Goal: Task Accomplishment & Management: Use online tool/utility

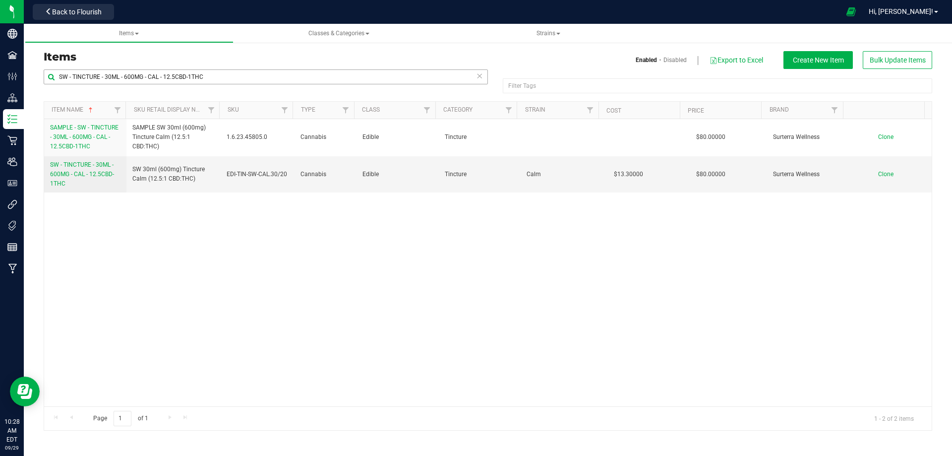
drag, startPoint x: 222, startPoint y: 77, endPoint x: 73, endPoint y: 75, distance: 149.3
click at [73, 75] on input "SW - TINCTURE - 30ML - 600MG - CAL - 12.5CBD-1THC" at bounding box center [266, 76] width 444 height 15
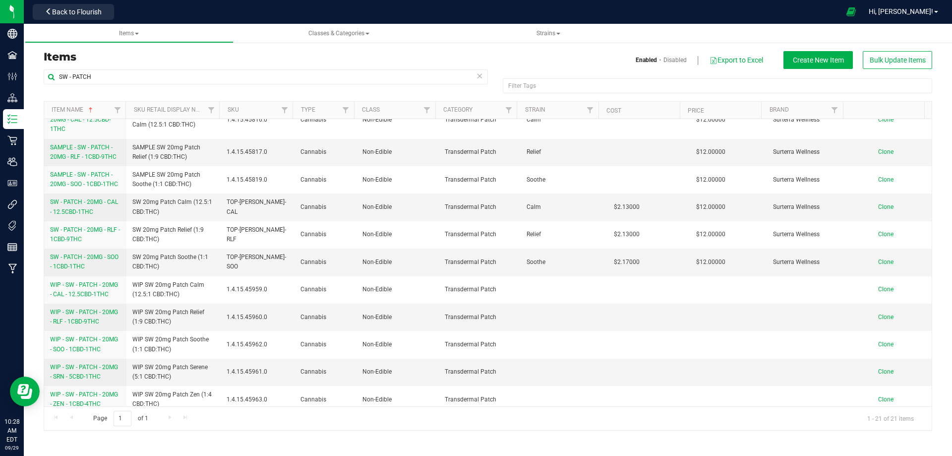
scroll to position [337, 0]
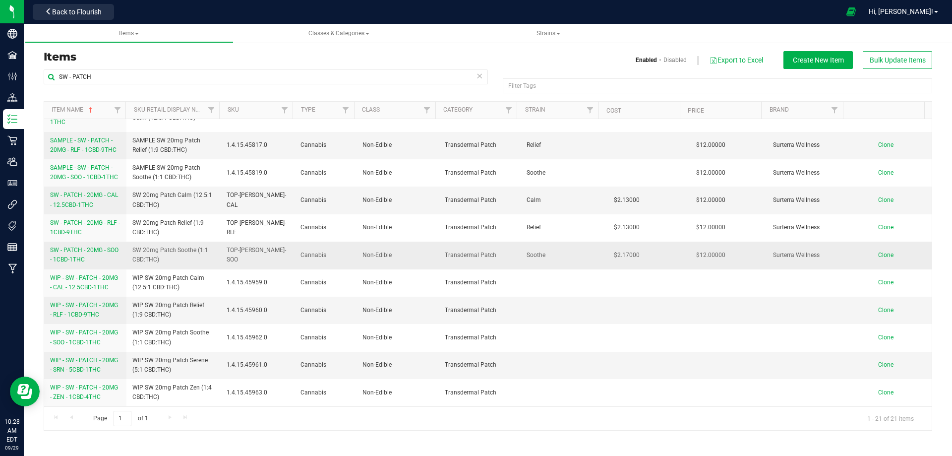
type input "SW - PATCH"
click at [85, 250] on span "SW - PATCH - 20MG - SOO - 1CBD-1THC" at bounding box center [84, 254] width 68 height 16
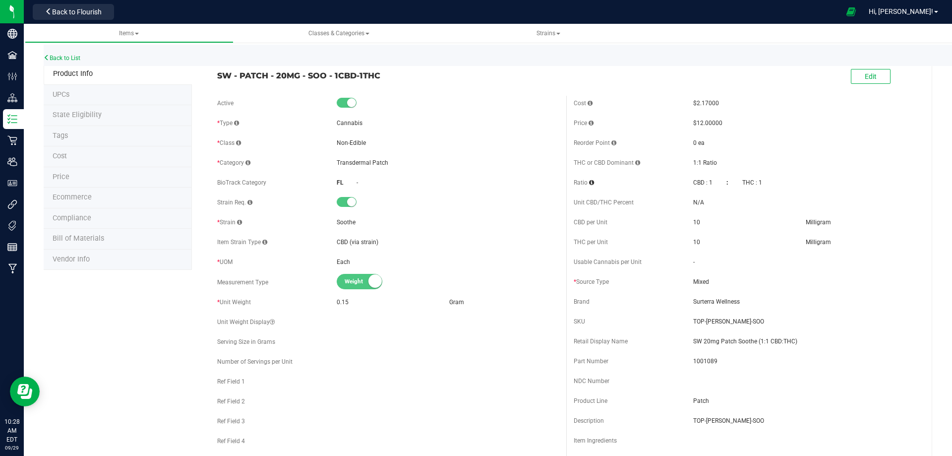
click at [82, 238] on span "Bill of Materials" at bounding box center [79, 238] width 52 height 8
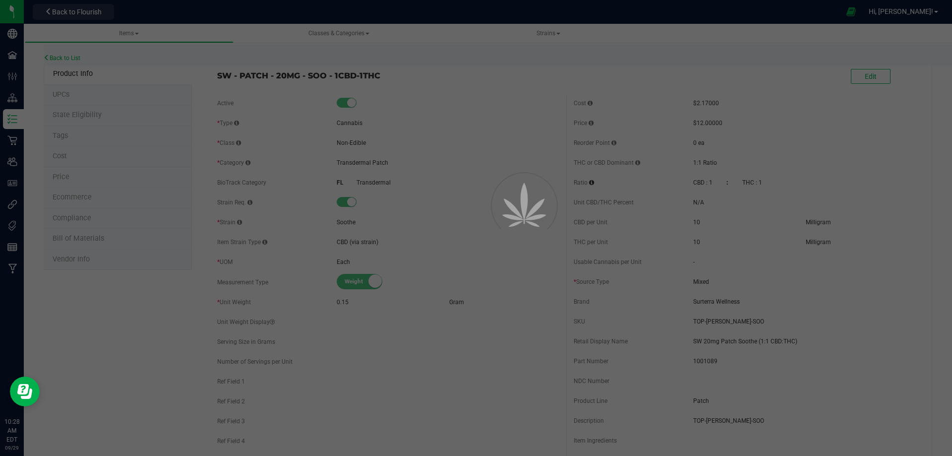
select select "2020"
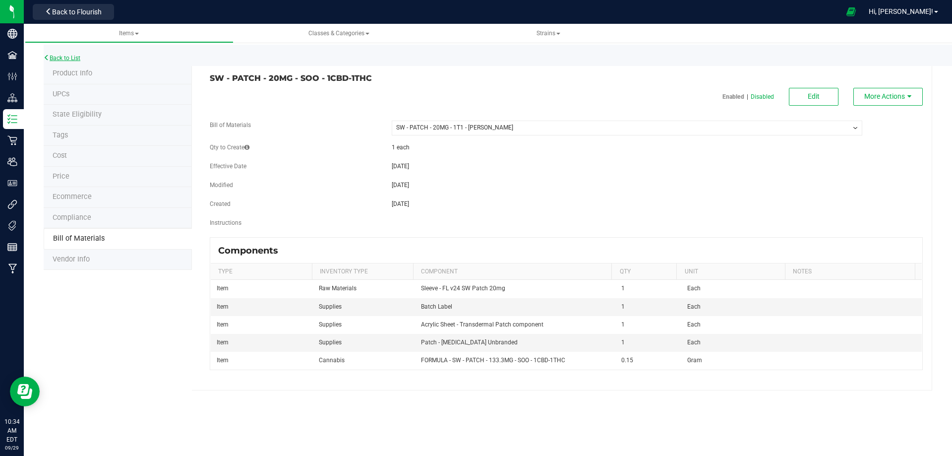
click at [63, 57] on link "Back to List" at bounding box center [62, 58] width 37 height 7
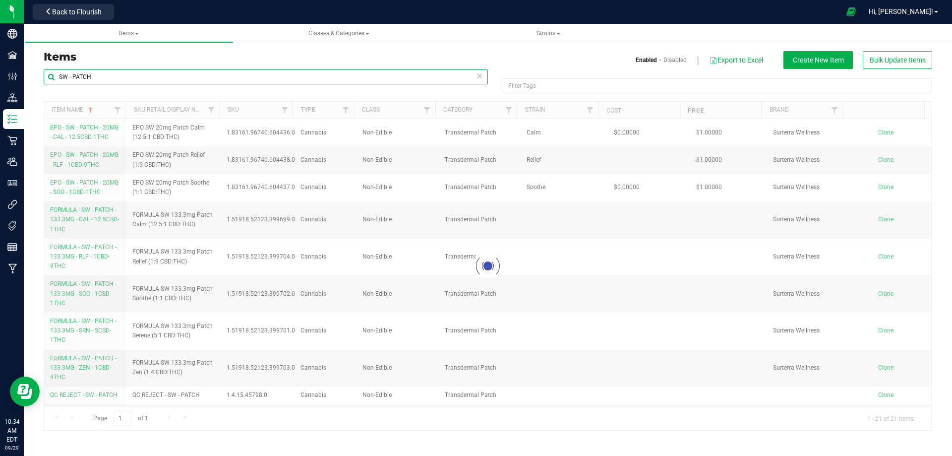
drag, startPoint x: 113, startPoint y: 75, endPoint x: 51, endPoint y: 77, distance: 62.0
click at [51, 77] on input "SW - PATCH" at bounding box center [266, 76] width 444 height 15
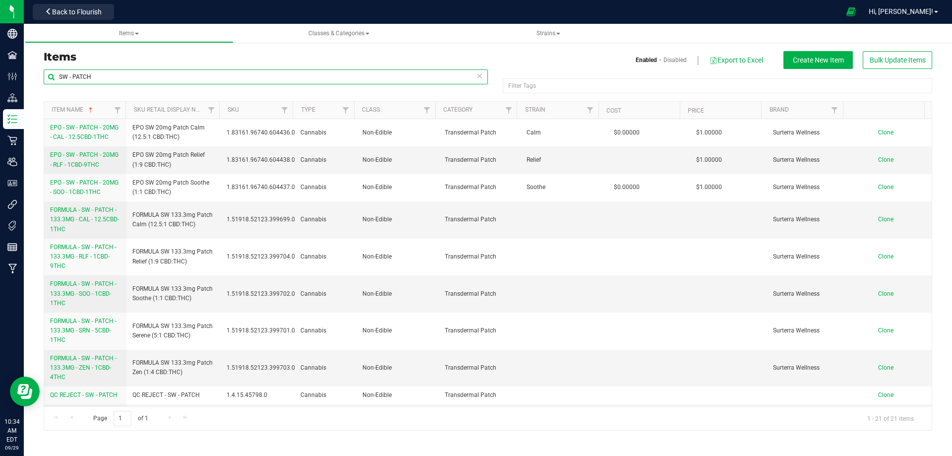
paste input "- 20MG - SOO - 1CBD-1THC"
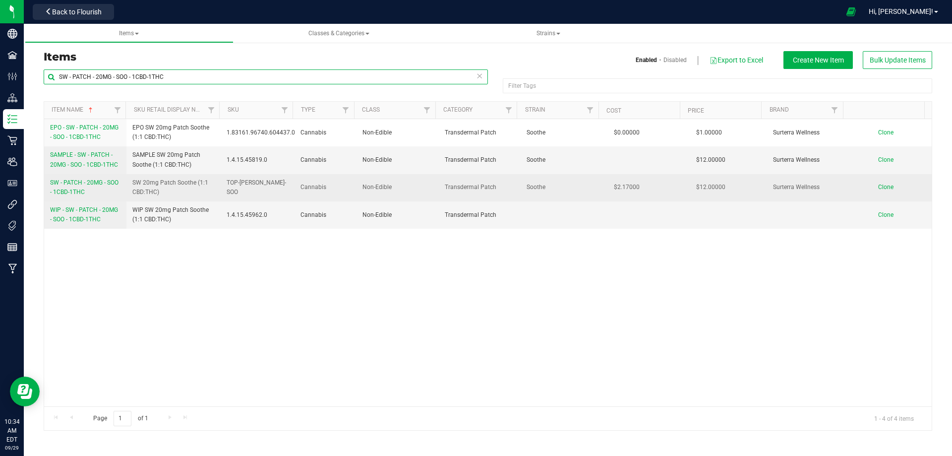
type input "SW - PATCH - 20MG - SOO - 1CBD-1THC"
click at [95, 187] on link "SW - PATCH - 20MG - SOO - 1CBD-1THC" at bounding box center [85, 187] width 70 height 19
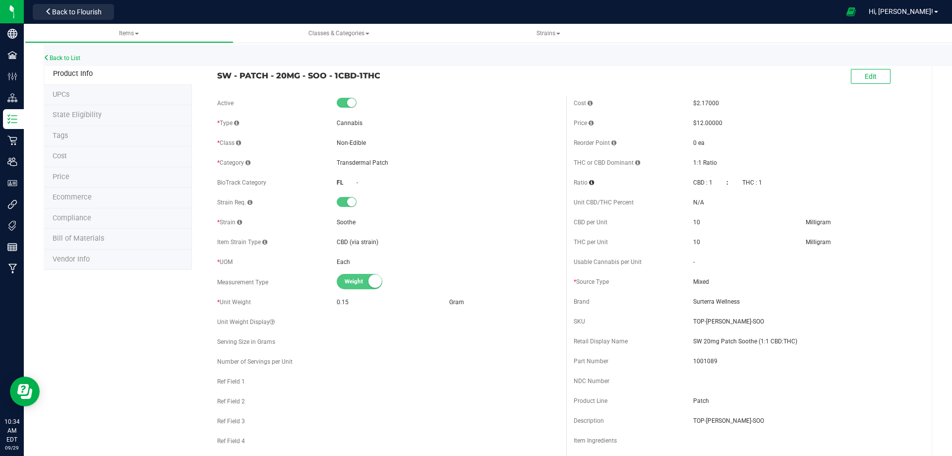
click at [80, 239] on span "Bill of Materials" at bounding box center [79, 238] width 52 height 8
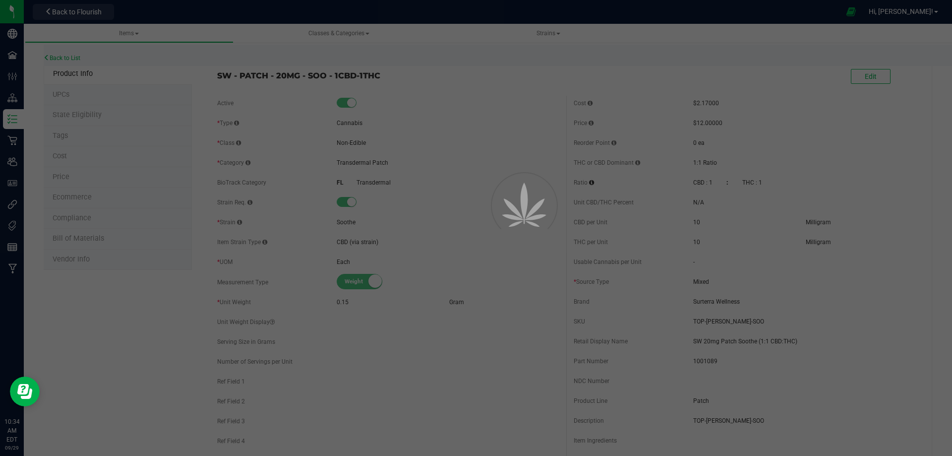
select select "2020"
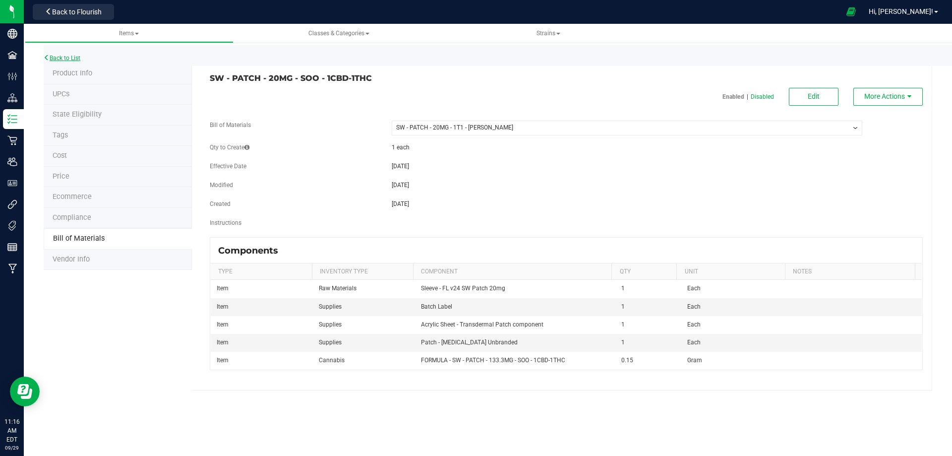
click at [58, 57] on link "Back to List" at bounding box center [62, 58] width 37 height 7
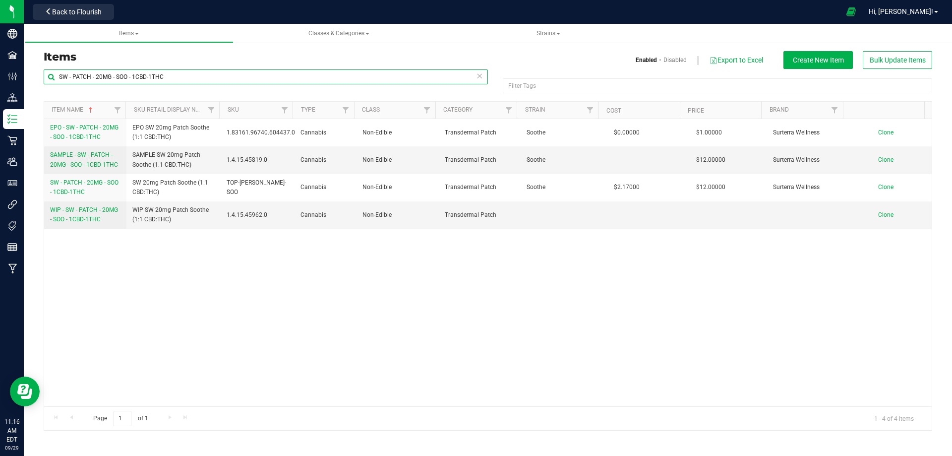
drag, startPoint x: 175, startPoint y: 80, endPoint x: 52, endPoint y: 78, distance: 122.5
click at [52, 78] on input "SW - PATCH - 20MG - SOO - 1CBD-1THC" at bounding box center [266, 76] width 444 height 15
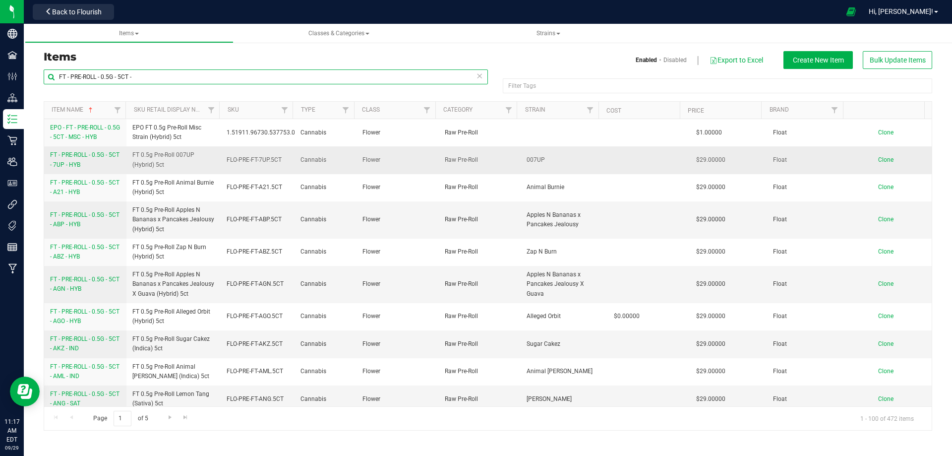
type input "FT - PRE-ROLL - 0.5G - 5CT -"
click at [86, 167] on span "FT - PRE-ROLL - 0.5G - 5CT - 7UP - HYB" at bounding box center [84, 159] width 69 height 16
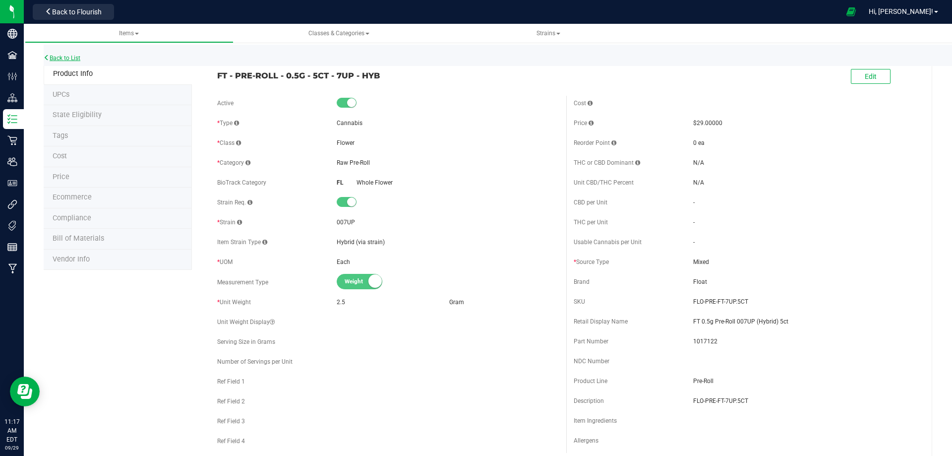
click at [68, 57] on link "Back to List" at bounding box center [62, 58] width 37 height 7
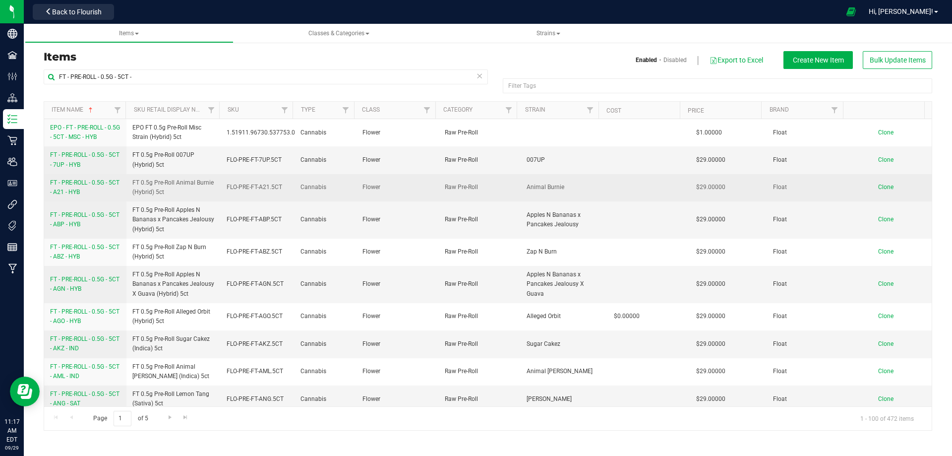
click at [75, 185] on span "FT - PRE-ROLL - 0.5G - 5CT - A21 - HYB" at bounding box center [84, 187] width 69 height 16
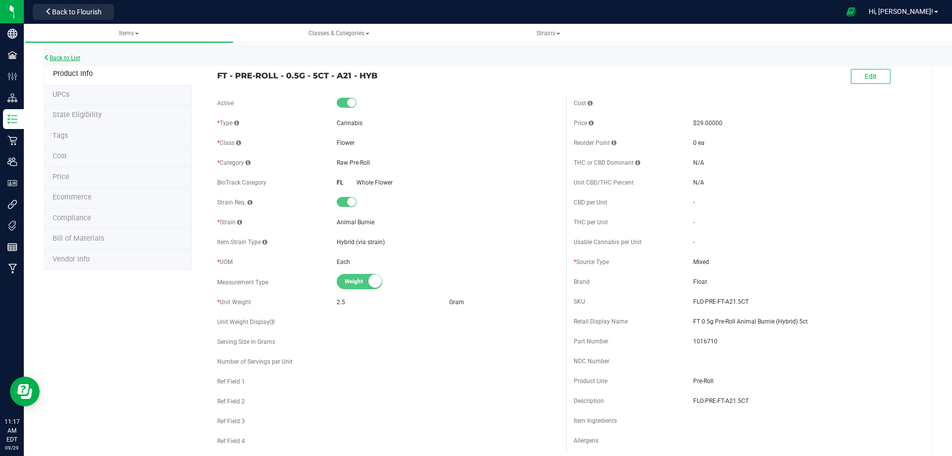
click at [53, 59] on link "Back to List" at bounding box center [62, 58] width 37 height 7
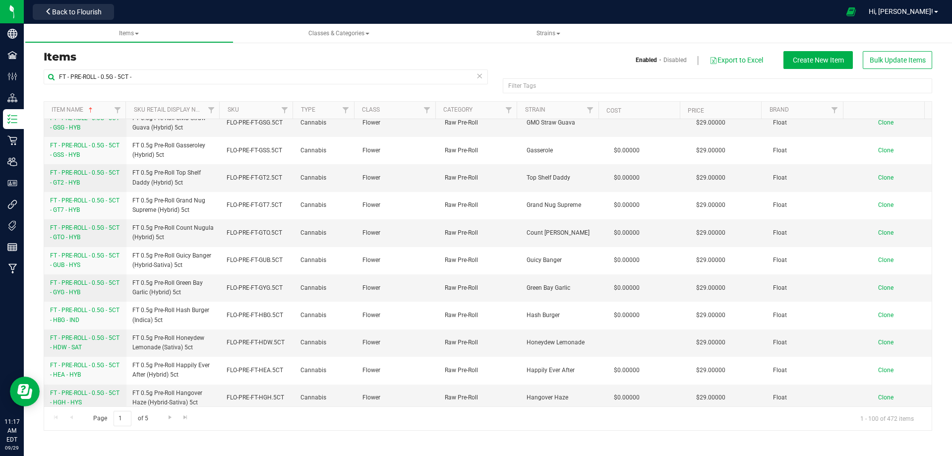
scroll to position [2526, 0]
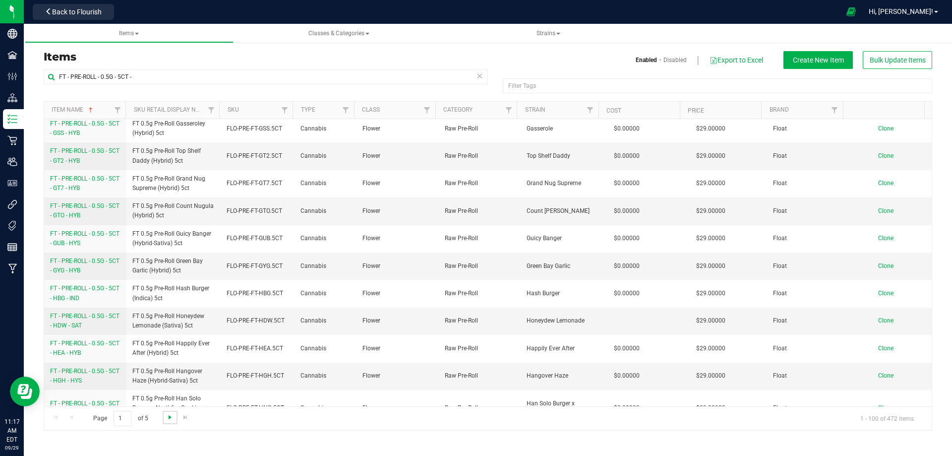
click at [166, 420] on span "Go to the next page" at bounding box center [170, 417] width 8 height 8
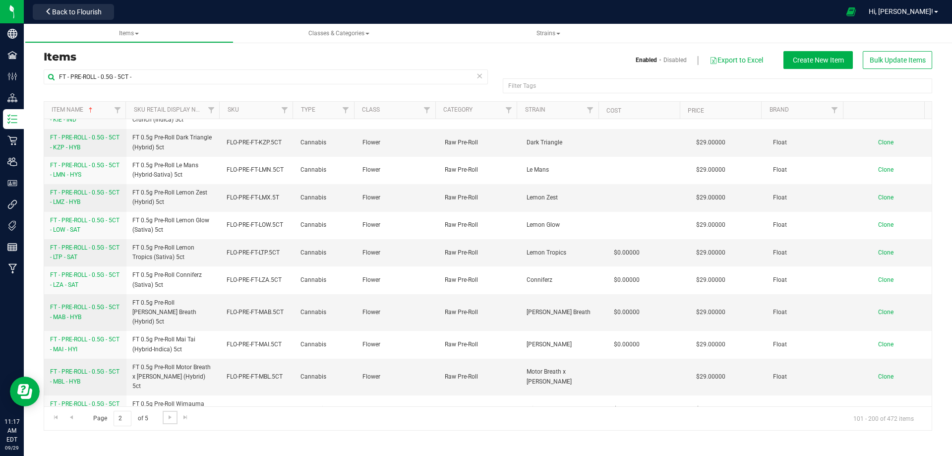
scroll to position [446, 0]
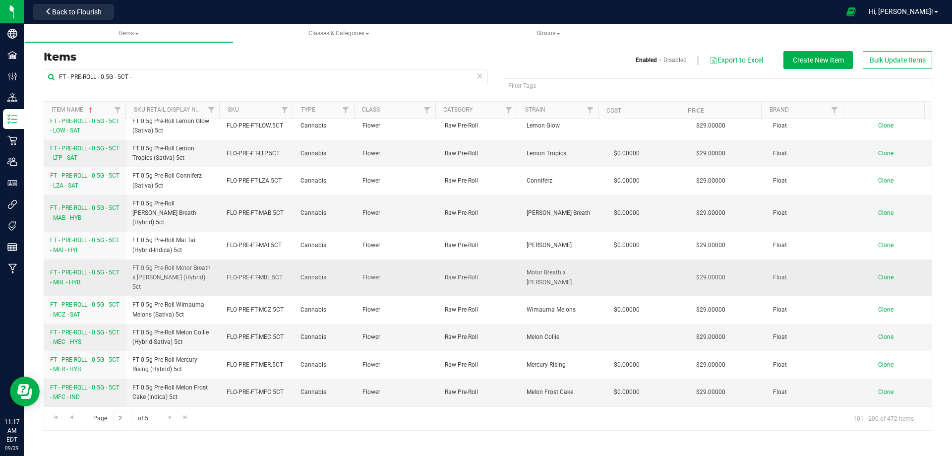
click at [70, 269] on span "FT - PRE-ROLL - 0.5G - 5CT - MBL - HYB" at bounding box center [84, 277] width 69 height 16
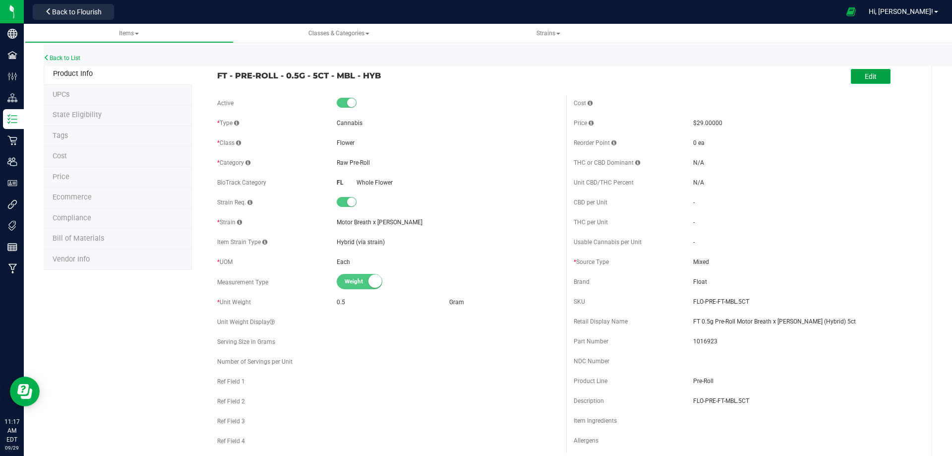
click at [865, 76] on span "Edit" at bounding box center [871, 76] width 12 height 8
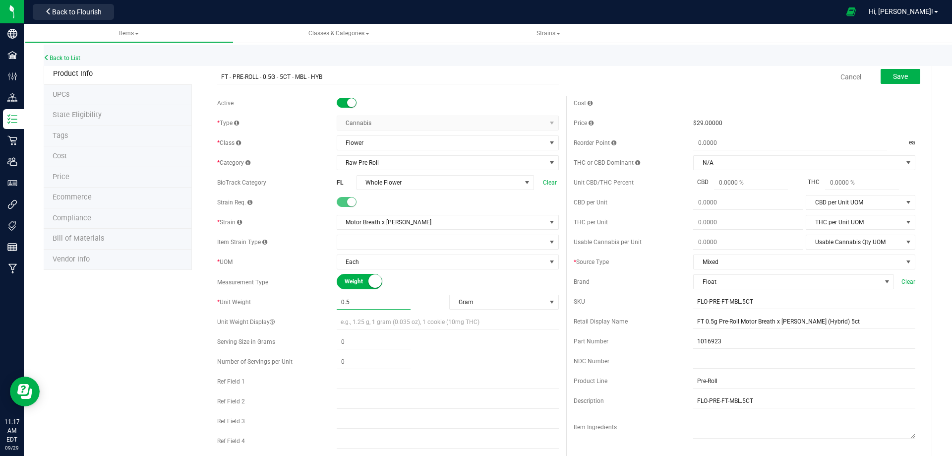
drag, startPoint x: 363, startPoint y: 302, endPoint x: 328, endPoint y: 302, distance: 35.2
click at [328, 302] on div "* Unit Weight 0.5000 0.5 Gram Weight UOM Gram Kilogram Metric Ton Milligram Oun…" at bounding box center [388, 302] width 342 height 15
type input "2.5"
type input "2.5000"
click at [885, 72] on button "Save" at bounding box center [901, 76] width 40 height 15
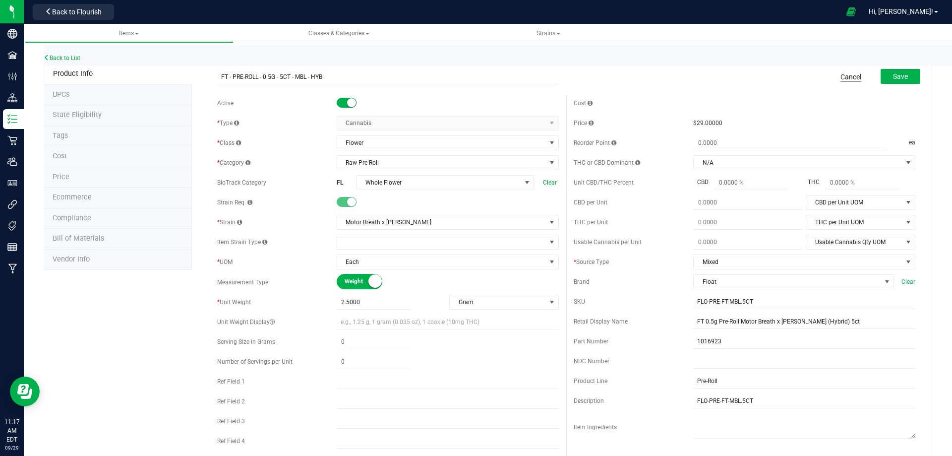
click at [840, 74] on link "Cancel" at bounding box center [850, 77] width 21 height 10
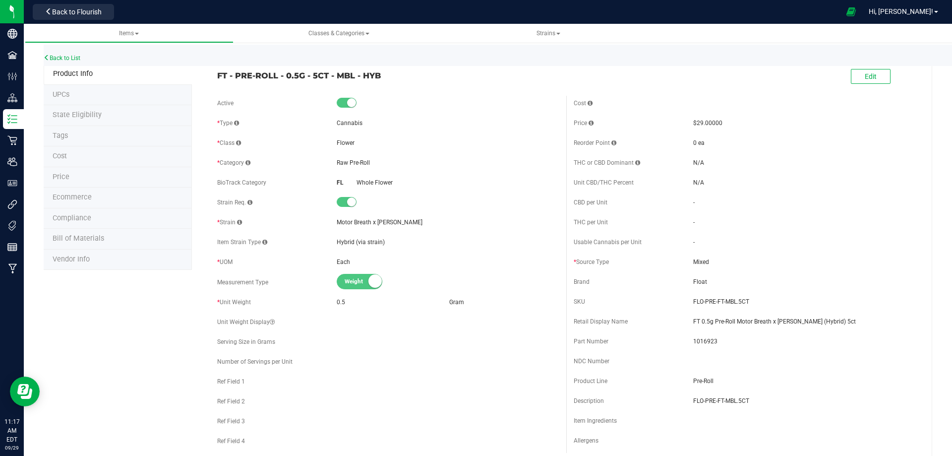
click at [81, 238] on span "Bill of Materials" at bounding box center [79, 238] width 52 height 8
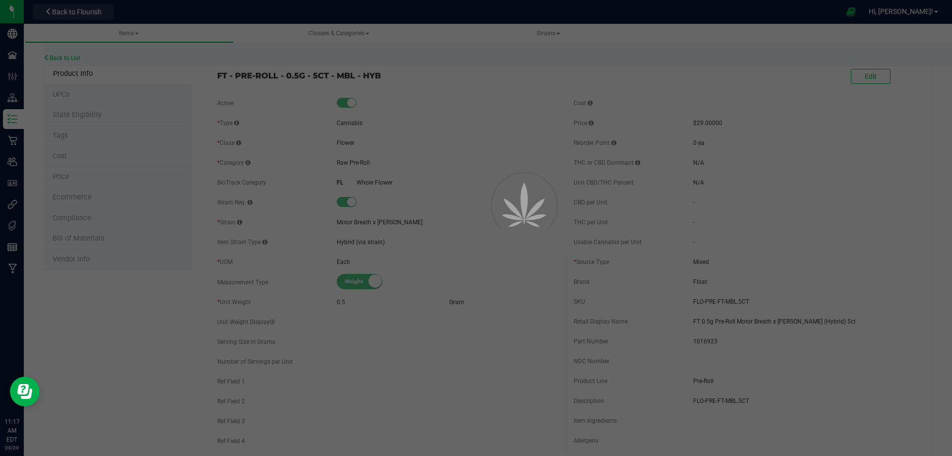
select select "10476"
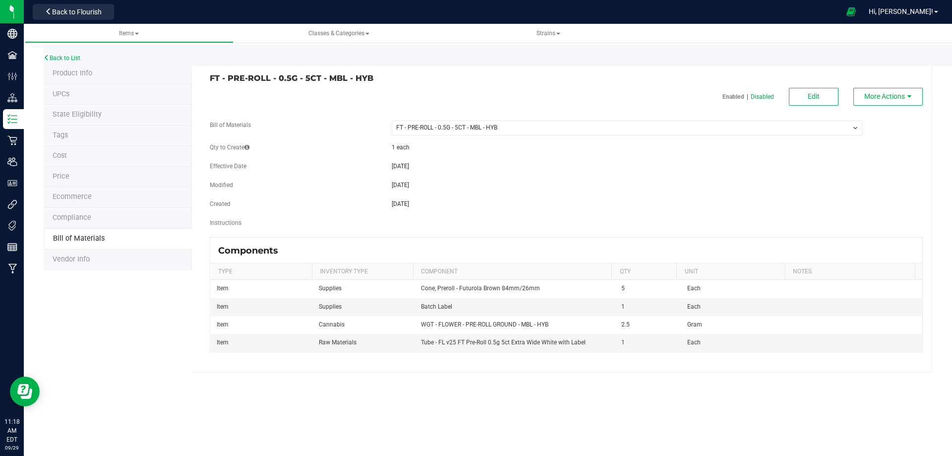
click at [65, 73] on span "Product Info" at bounding box center [73, 73] width 40 height 8
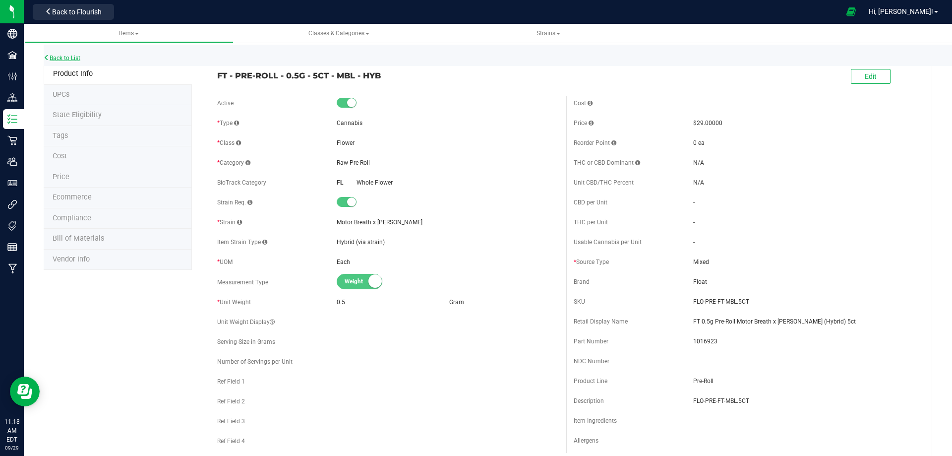
click at [59, 58] on link "Back to List" at bounding box center [62, 58] width 37 height 7
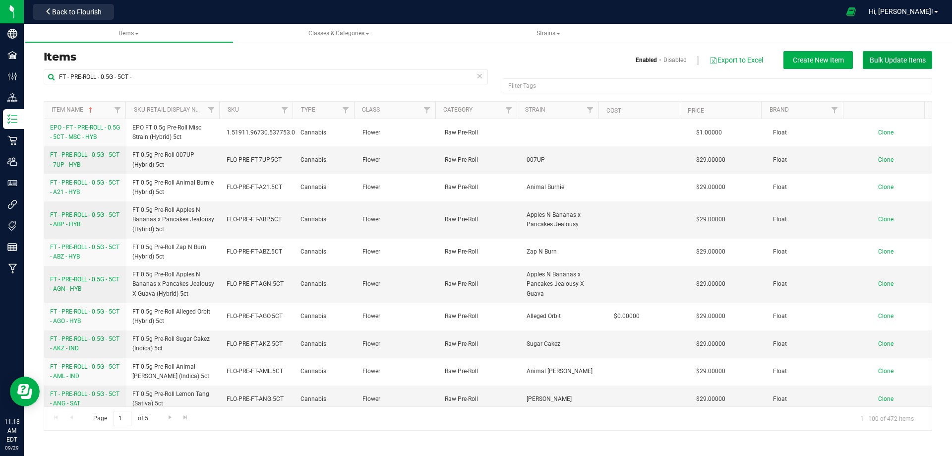
click at [890, 61] on span "Bulk Update Items" at bounding box center [898, 60] width 56 height 8
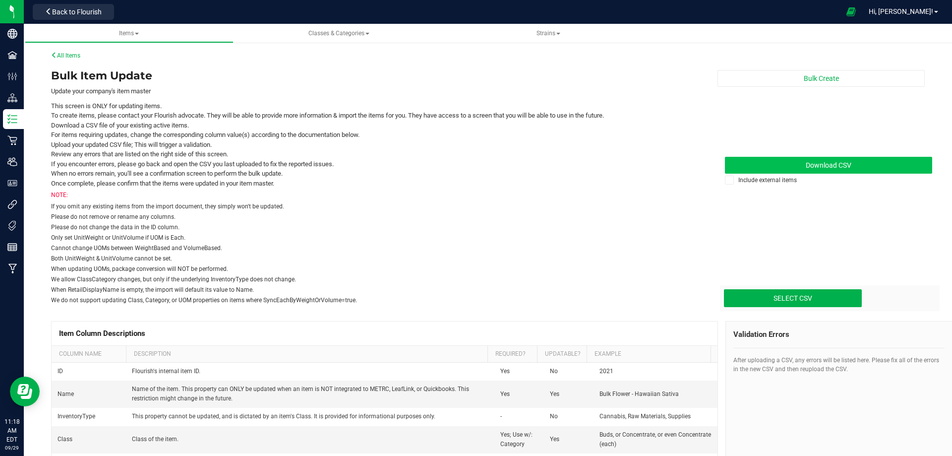
click at [817, 162] on span "Download CSV" at bounding box center [829, 165] width 46 height 8
type input "C:\fakepath\update-items_[DATE].csv"
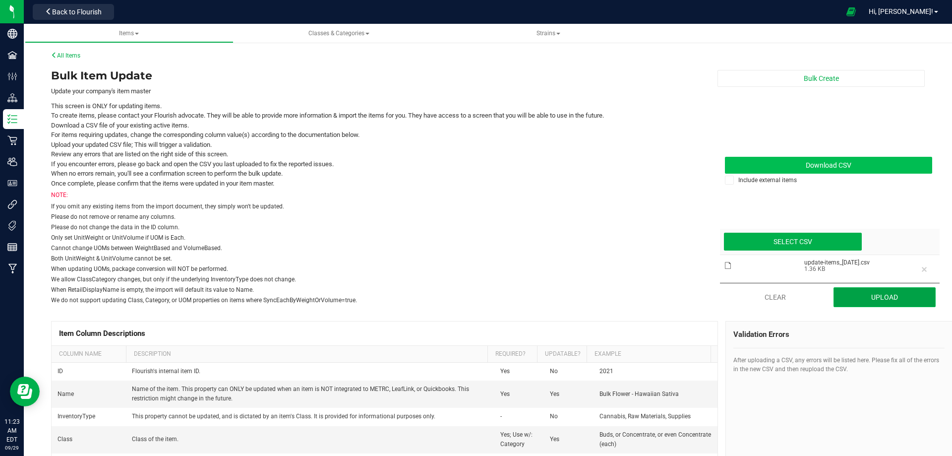
click at [872, 298] on button "Upload" at bounding box center [884, 297] width 103 height 20
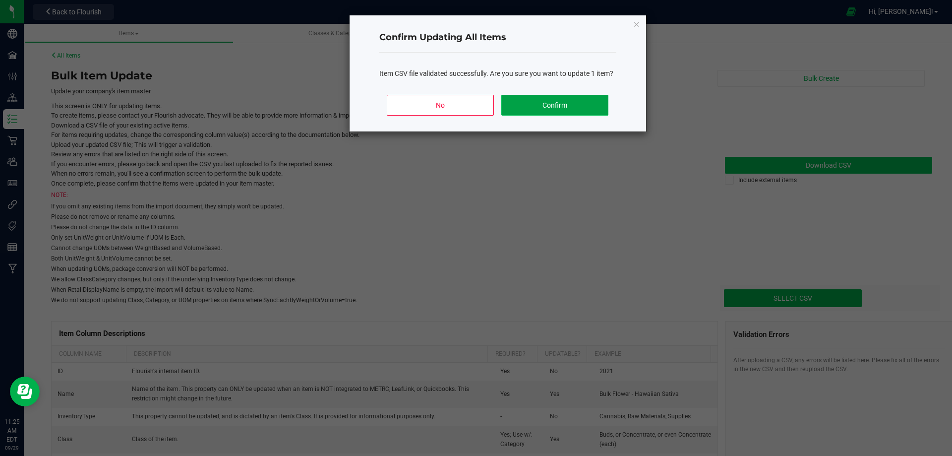
click at [555, 100] on button "Confirm" at bounding box center [554, 105] width 107 height 21
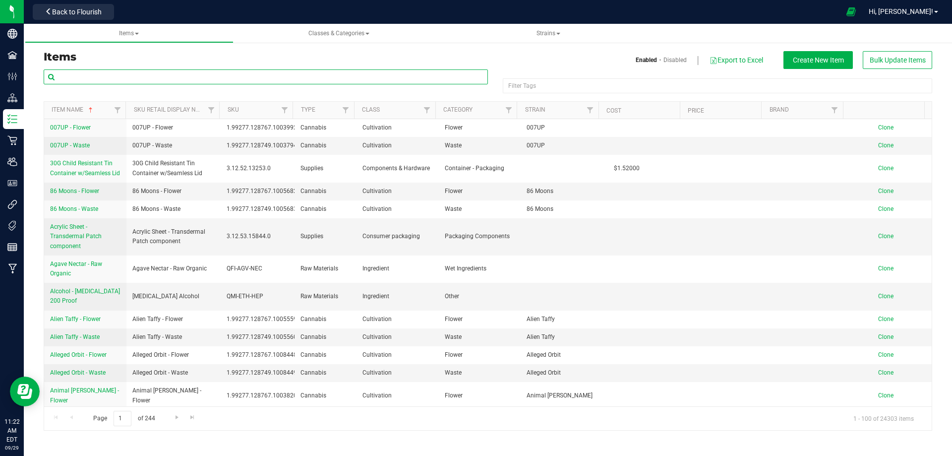
click at [74, 75] on input "text" at bounding box center [266, 76] width 444 height 15
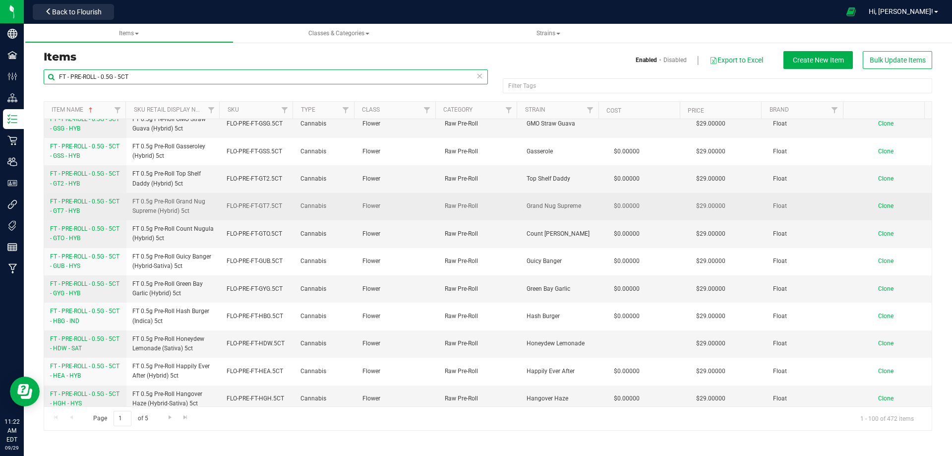
scroll to position [2526, 0]
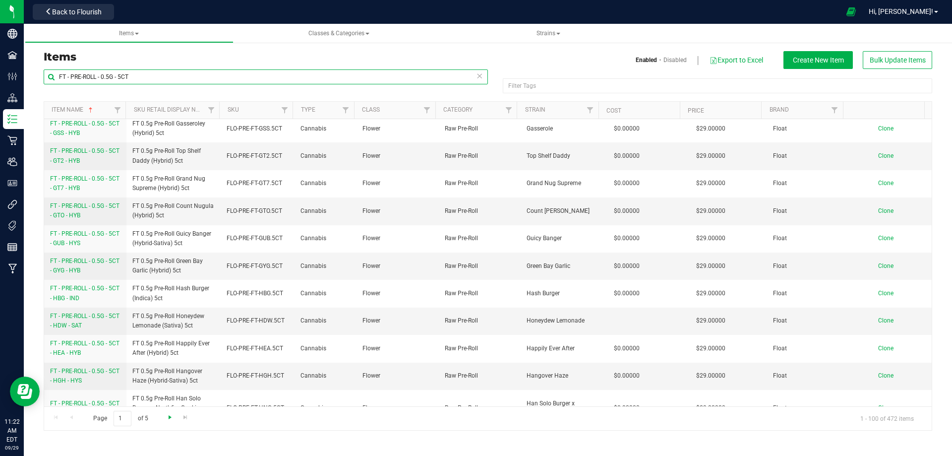
type input "FT - PRE-ROLL - 0.5G - 5CT"
click at [172, 420] on span "Go to the next page" at bounding box center [170, 417] width 8 height 8
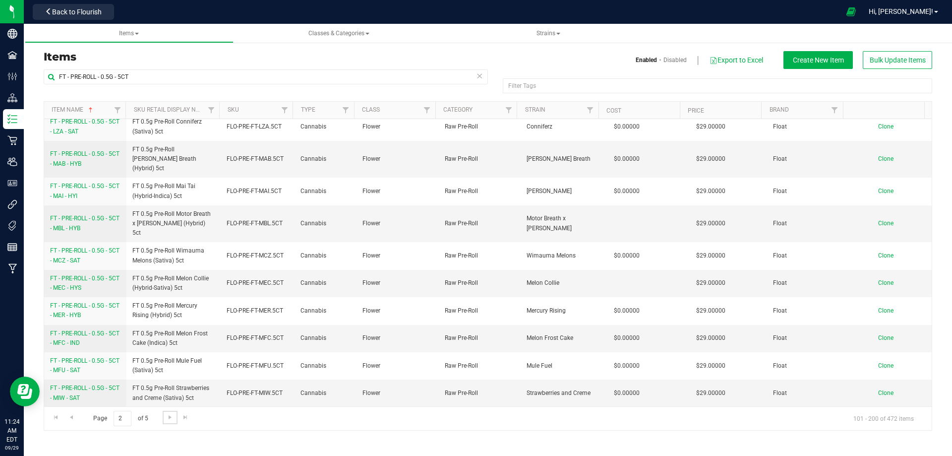
scroll to position [496, 0]
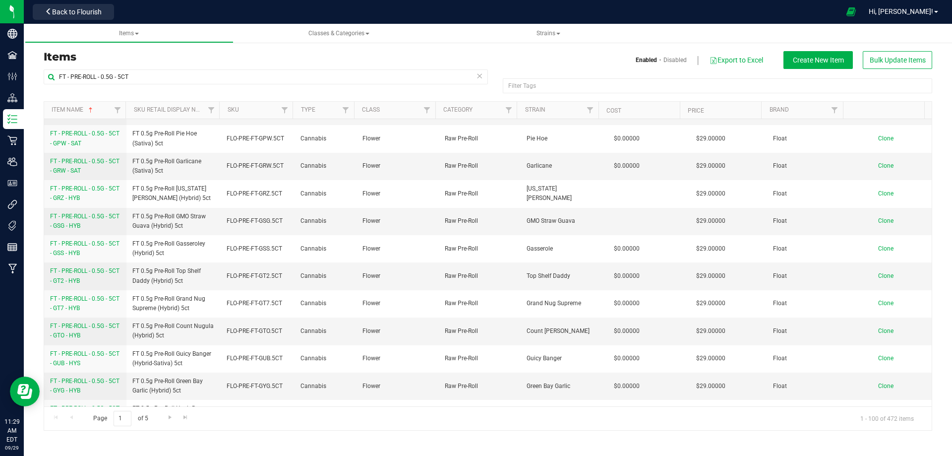
scroll to position [2526, 0]
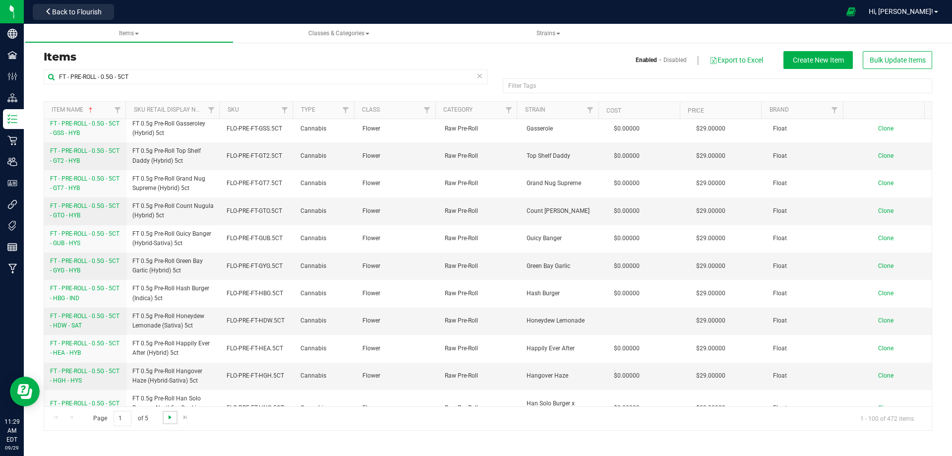
click at [172, 416] on span "Go to the next page" at bounding box center [170, 417] width 8 height 8
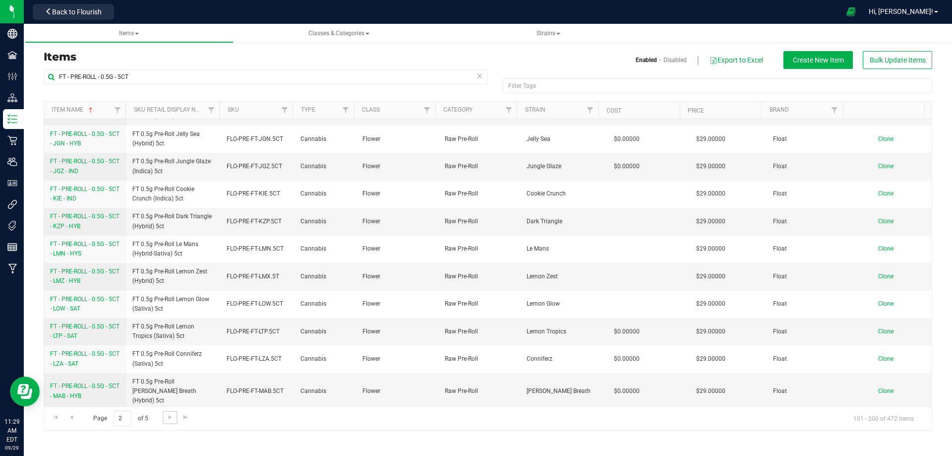
scroll to position [397, 0]
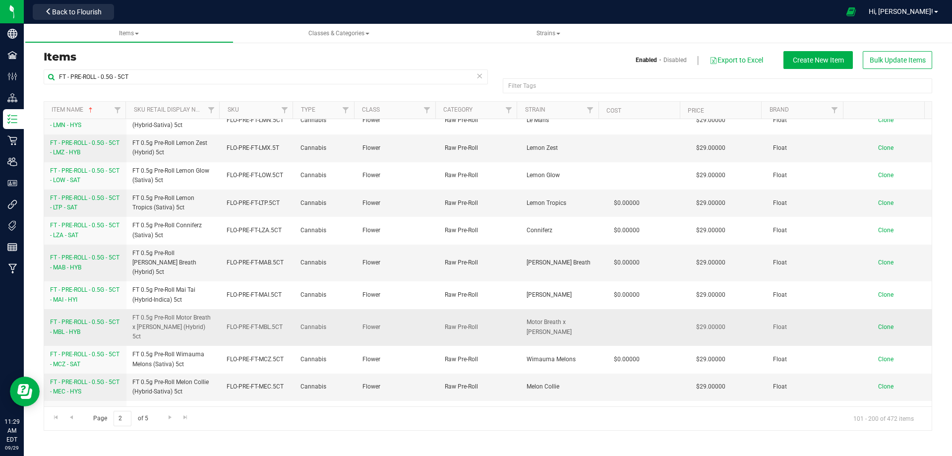
click at [83, 318] on span "FT - PRE-ROLL - 0.5G - 5CT - MBL - HYB" at bounding box center [84, 326] width 69 height 16
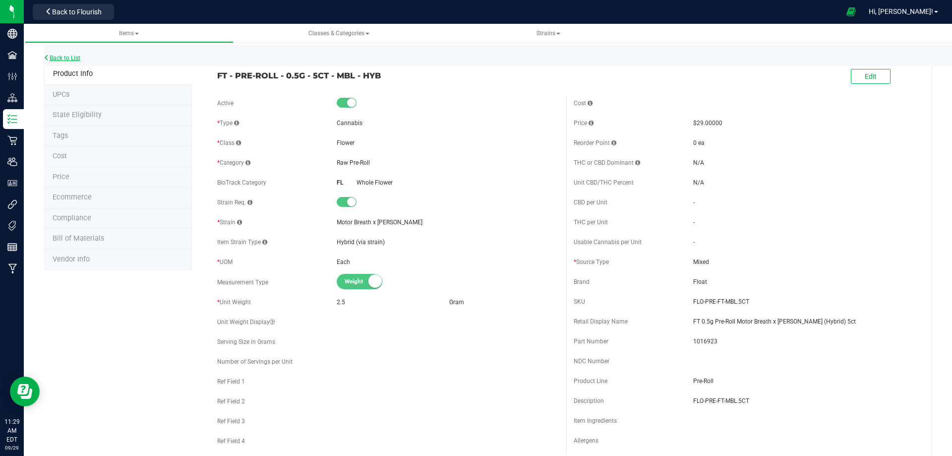
click at [60, 55] on link "Back to List" at bounding box center [62, 58] width 37 height 7
